Goal: Task Accomplishment & Management: Complete application form

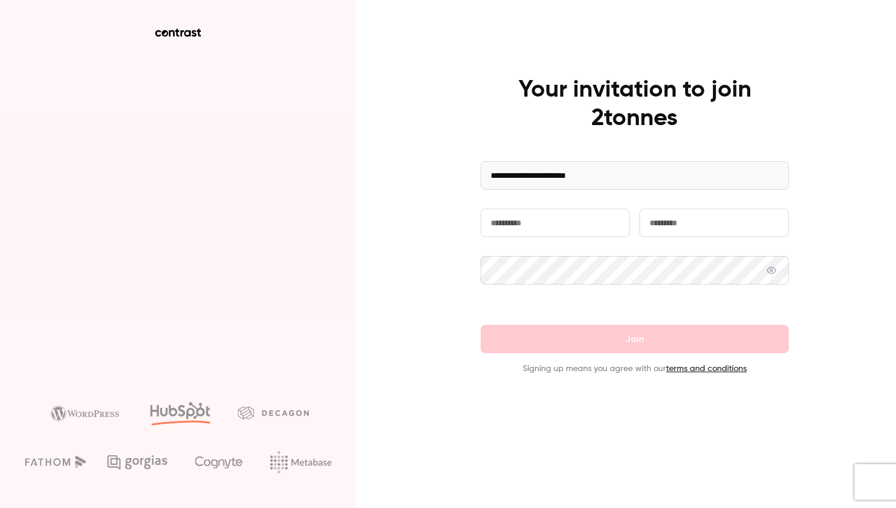
click at [577, 213] on input "text" at bounding box center [554, 223] width 149 height 28
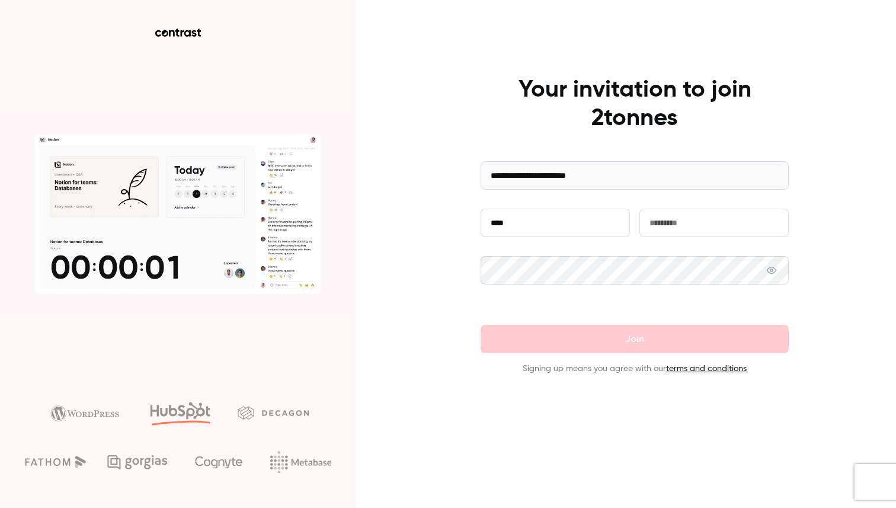
type input "****"
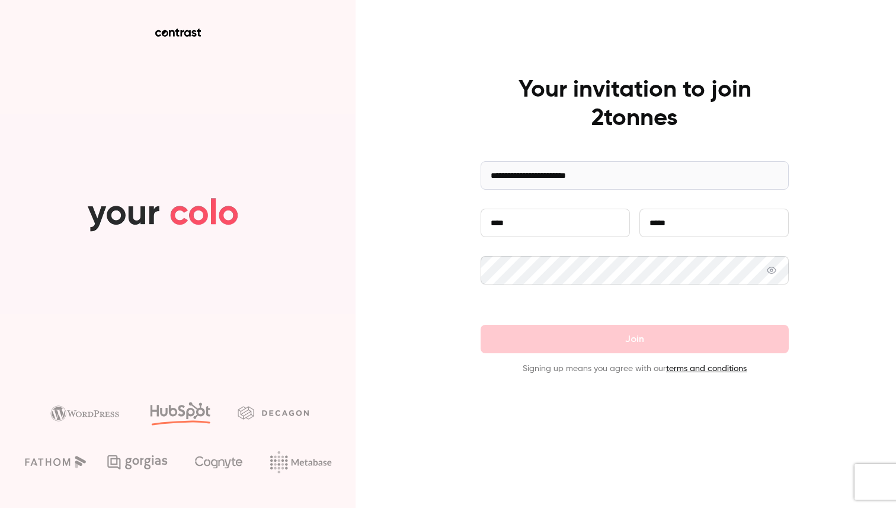
type input "*****"
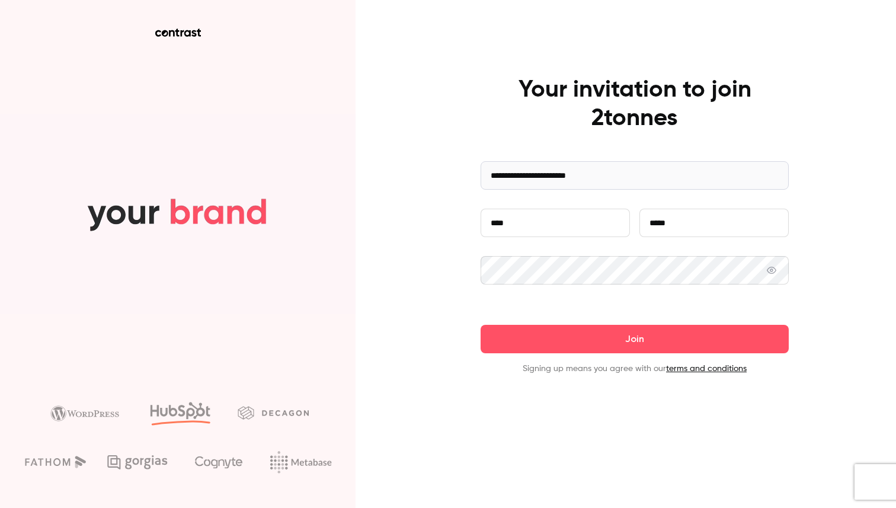
click at [480, 325] on button "Join" at bounding box center [634, 339] width 308 height 28
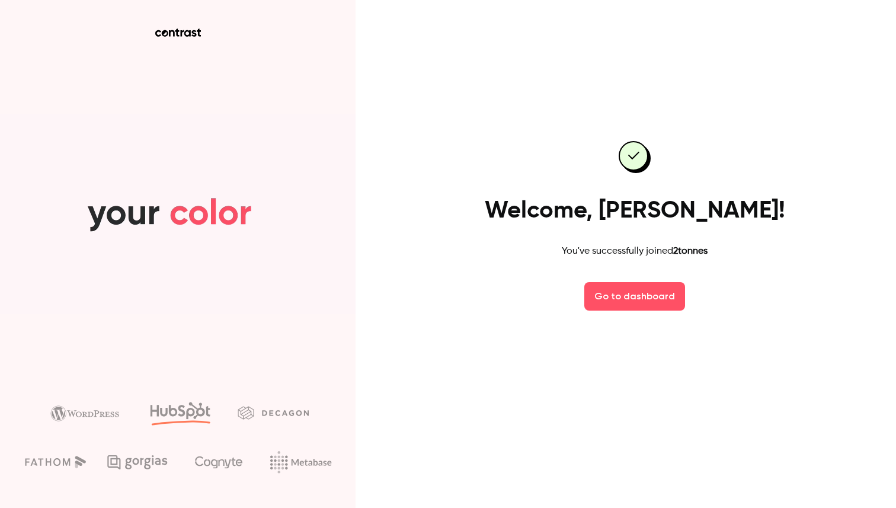
click at [0, 507] on nordpass-portal at bounding box center [0, 508] width 0 height 0
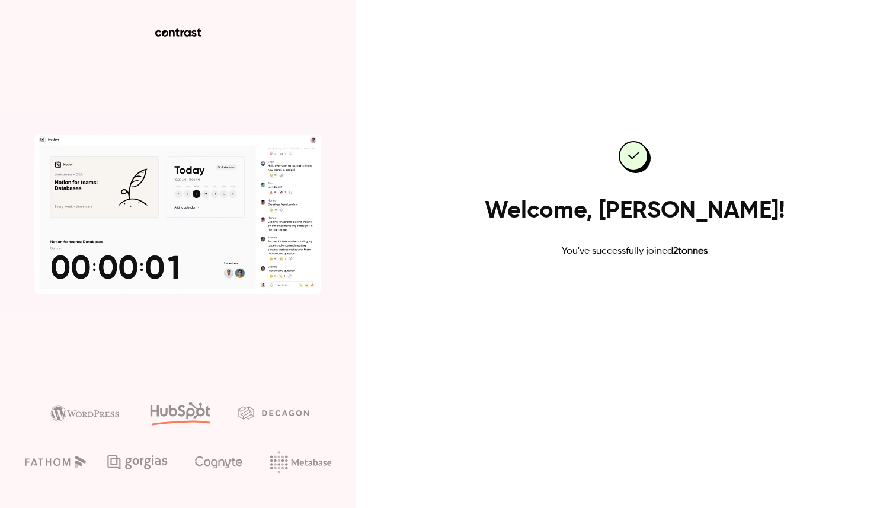
click at [624, 293] on link "Go to dashboard" at bounding box center [634, 296] width 101 height 28
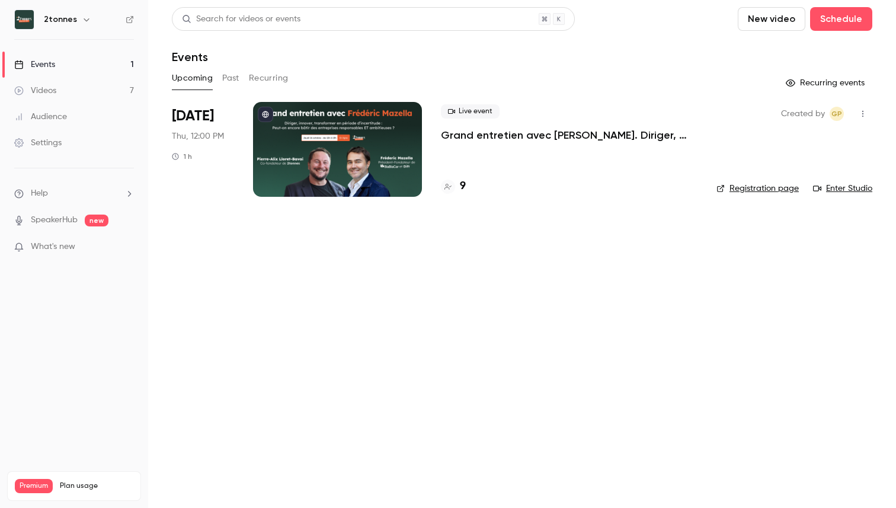
click at [68, 143] on link "Settings" at bounding box center [74, 143] width 148 height 26
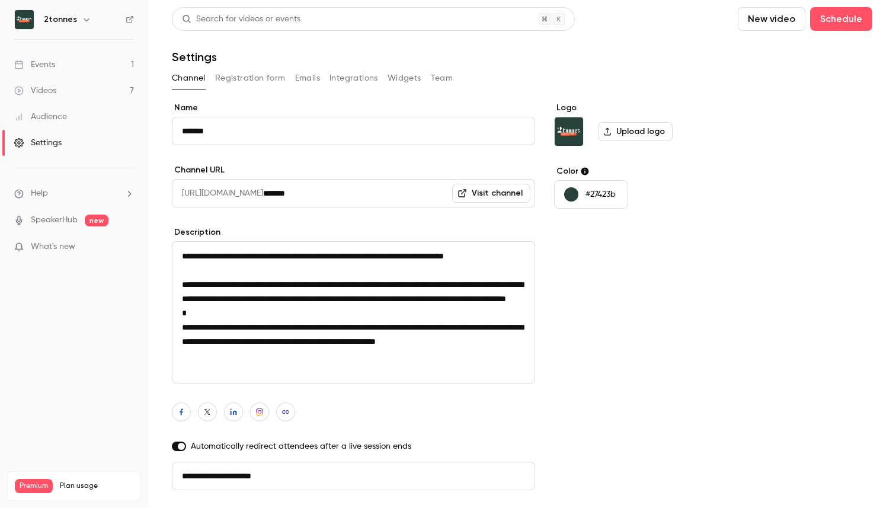
scroll to position [1, 0]
click at [63, 57] on link "Events 1" at bounding box center [74, 65] width 148 height 26
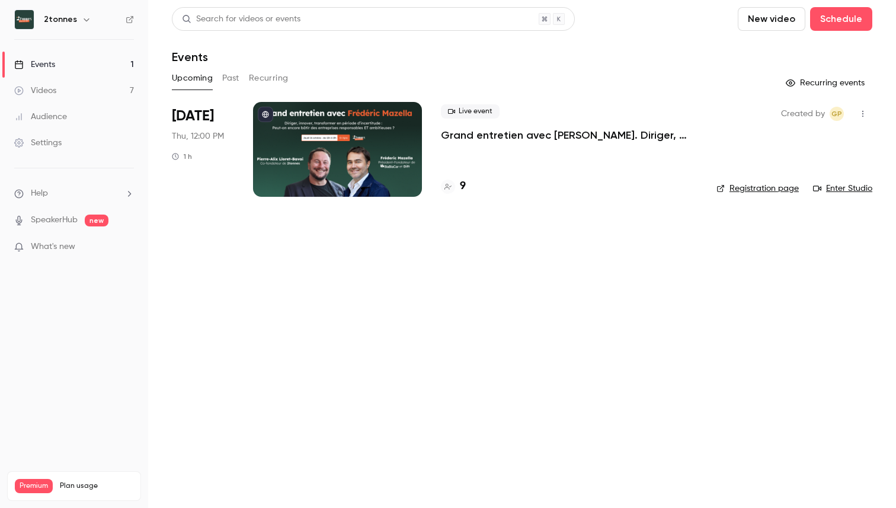
click at [72, 20] on h6 "2tonnes" at bounding box center [60, 20] width 33 height 12
click at [85, 23] on icon "button" at bounding box center [86, 19] width 9 height 9
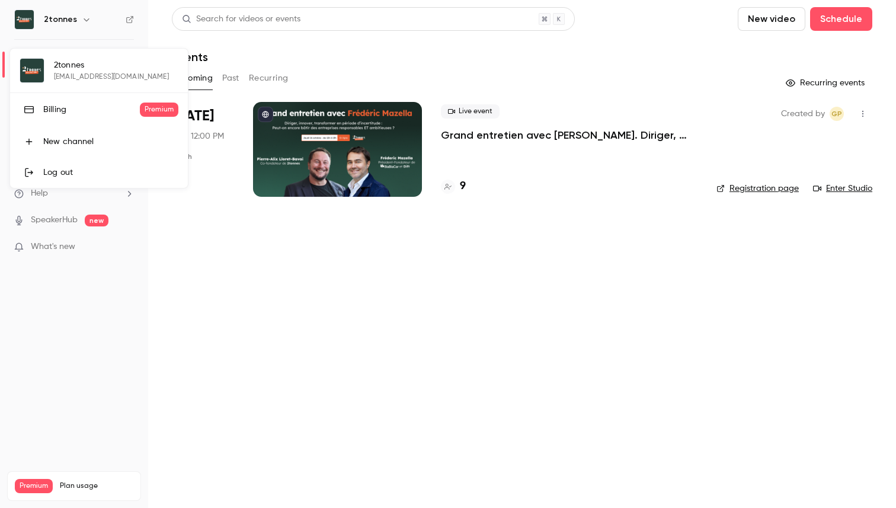
click at [76, 19] on div at bounding box center [448, 254] width 896 height 508
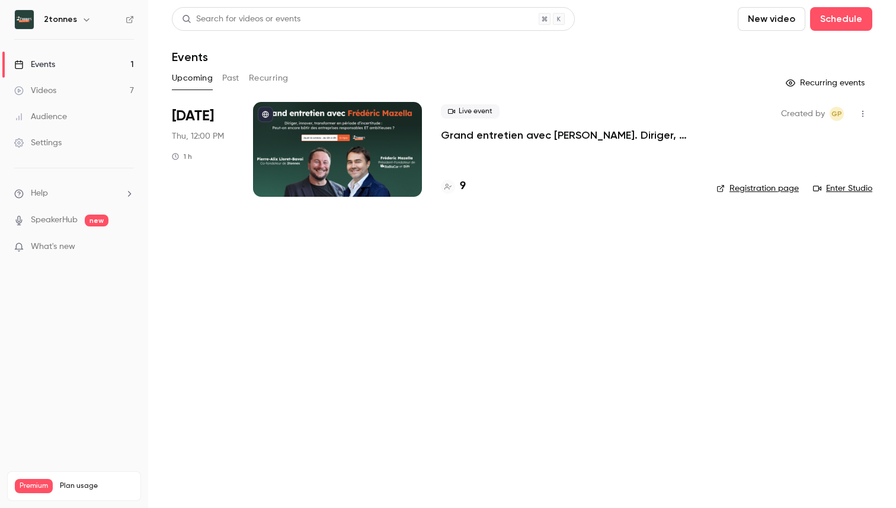
click at [44, 118] on div "Audience" at bounding box center [40, 117] width 53 height 12
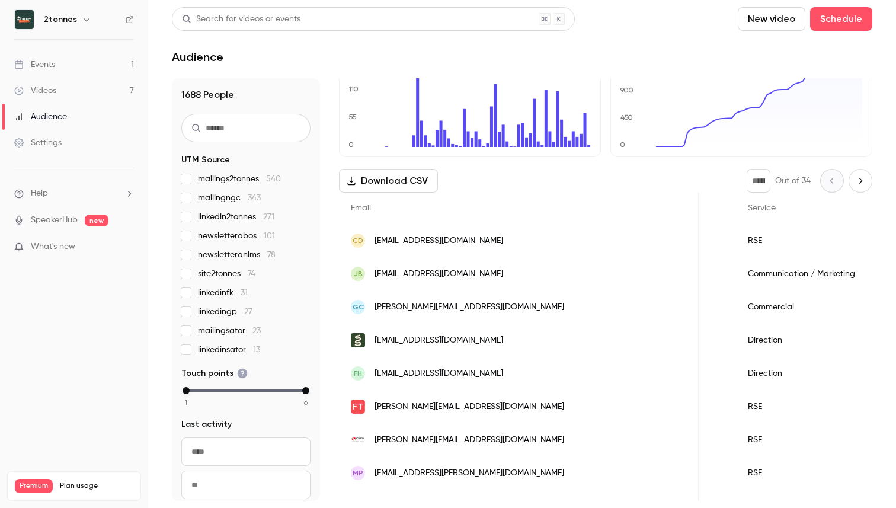
scroll to position [0, 1239]
